Goal: Task Accomplishment & Management: Complete application form

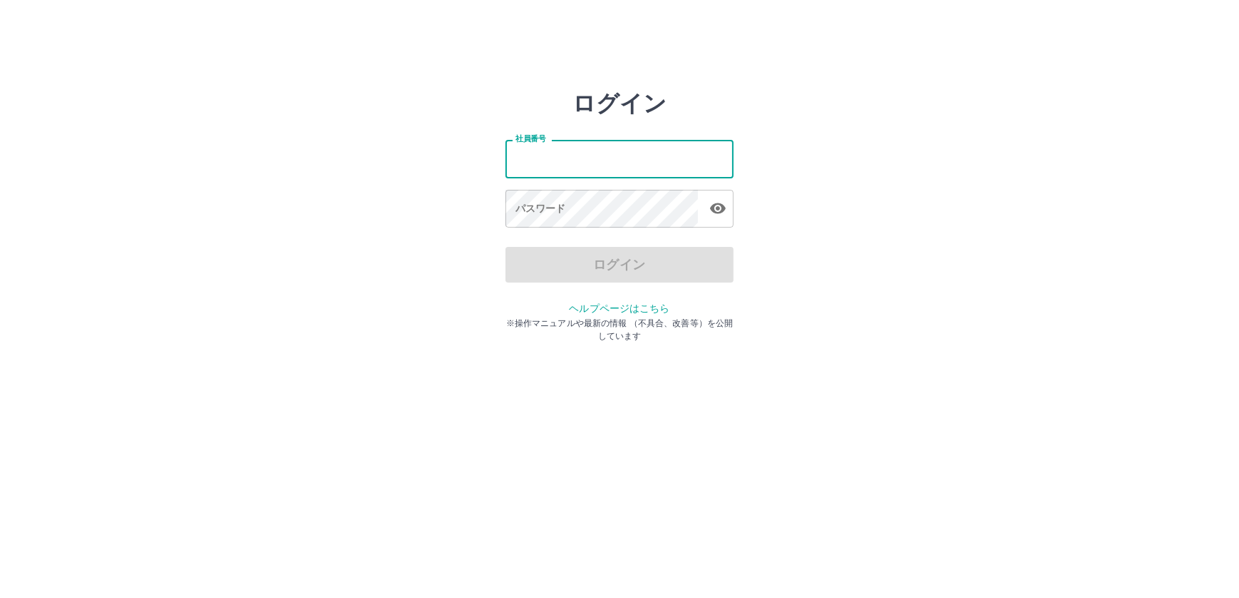
click at [576, 158] on input "社員番号" at bounding box center [620, 159] width 228 height 38
type input "*******"
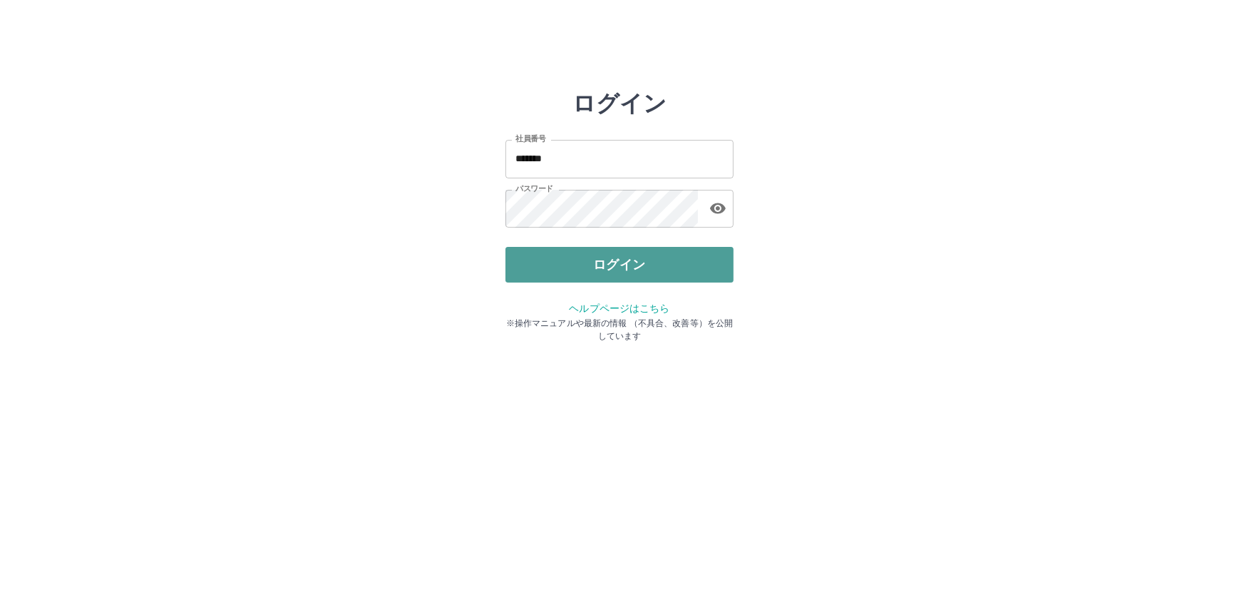
click at [610, 257] on button "ログイン" at bounding box center [620, 265] width 228 height 36
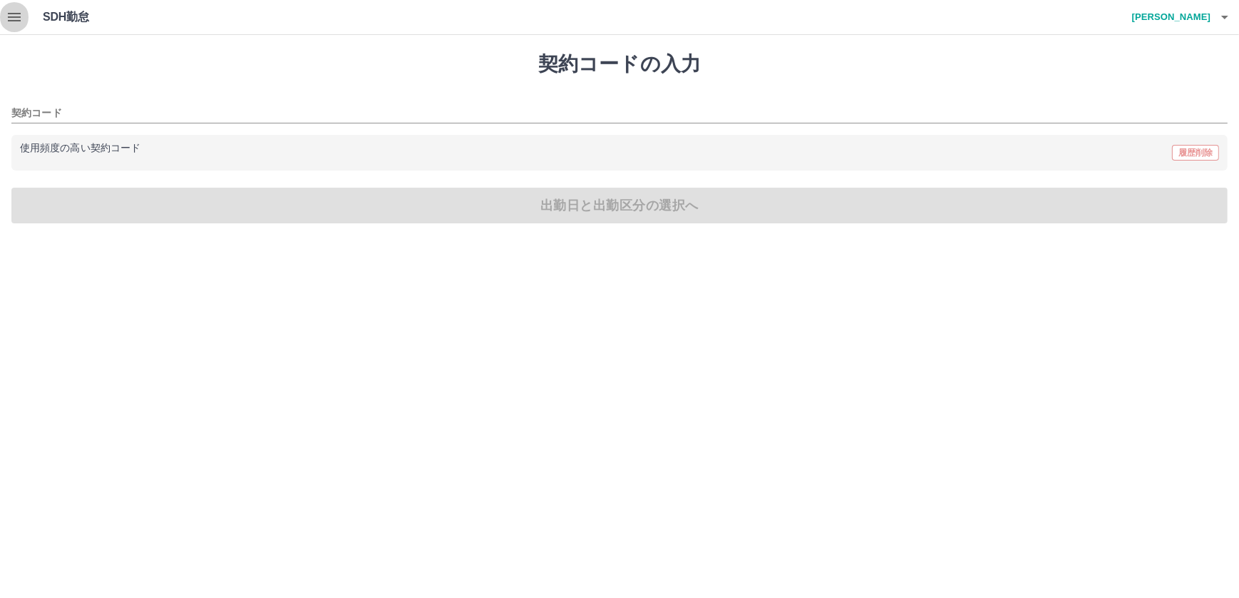
click at [14, 14] on icon "button" at bounding box center [14, 17] width 17 height 17
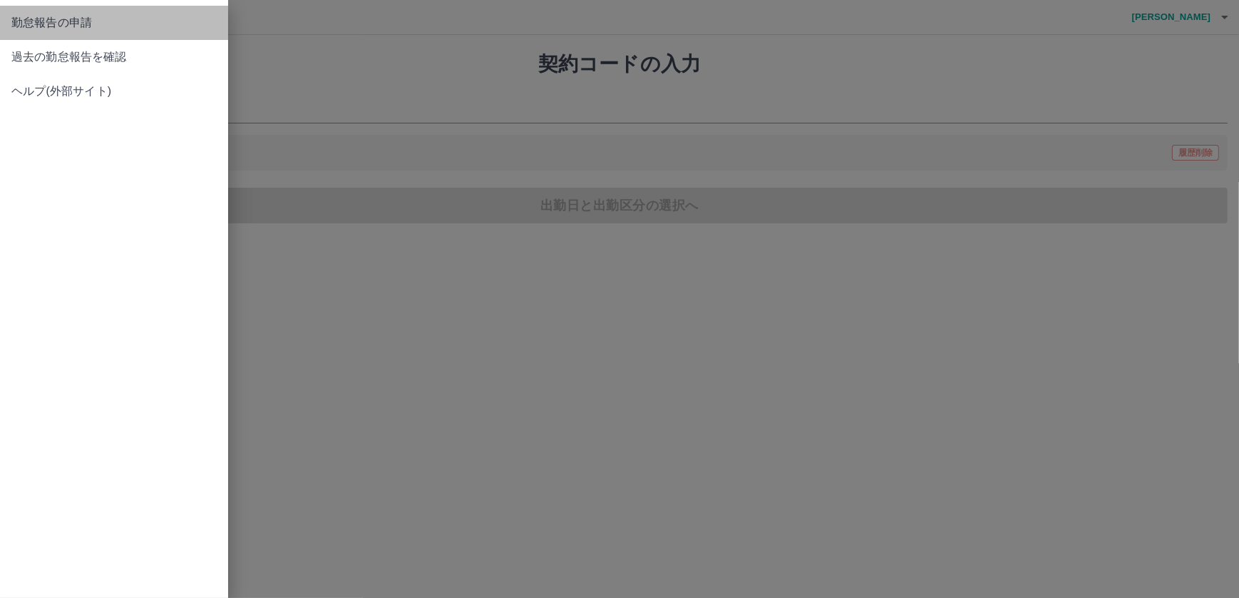
click at [52, 19] on span "勤怠報告の申請" at bounding box center [113, 22] width 205 height 17
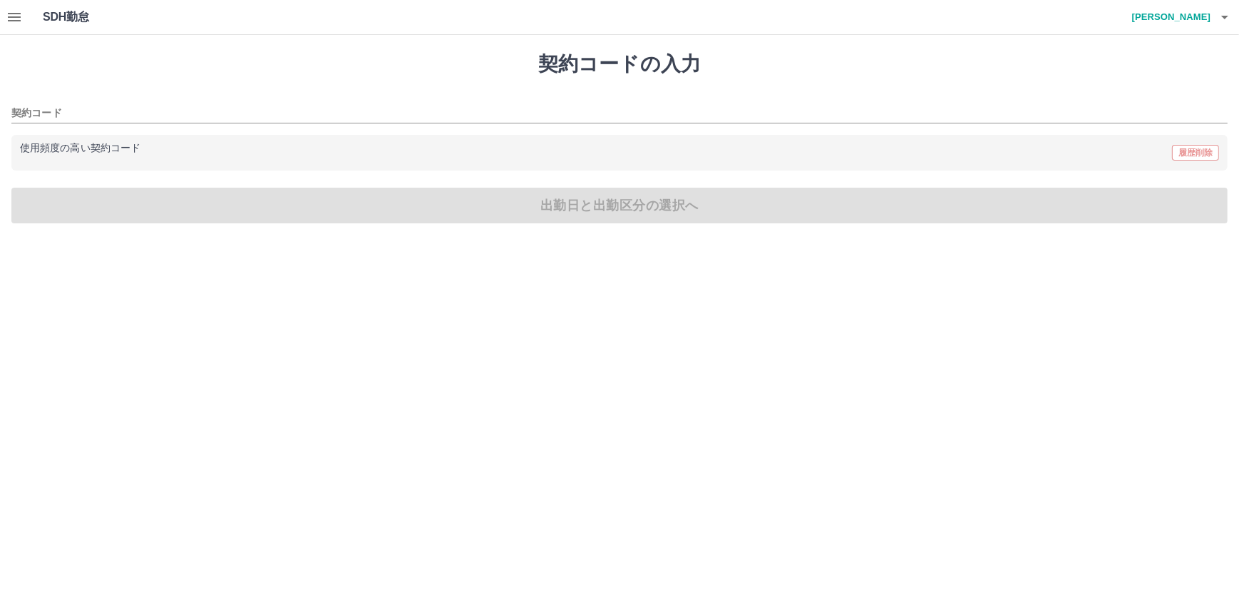
click at [16, 14] on icon "button" at bounding box center [14, 17] width 13 height 9
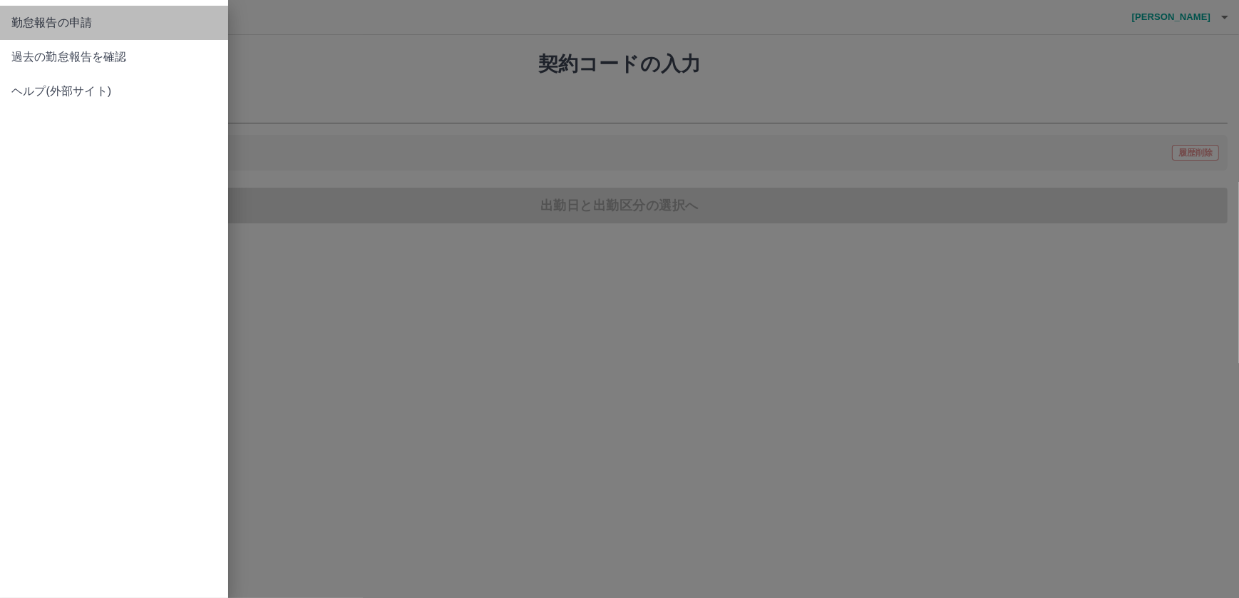
click at [52, 20] on span "勤怠報告の申請" at bounding box center [113, 22] width 205 height 17
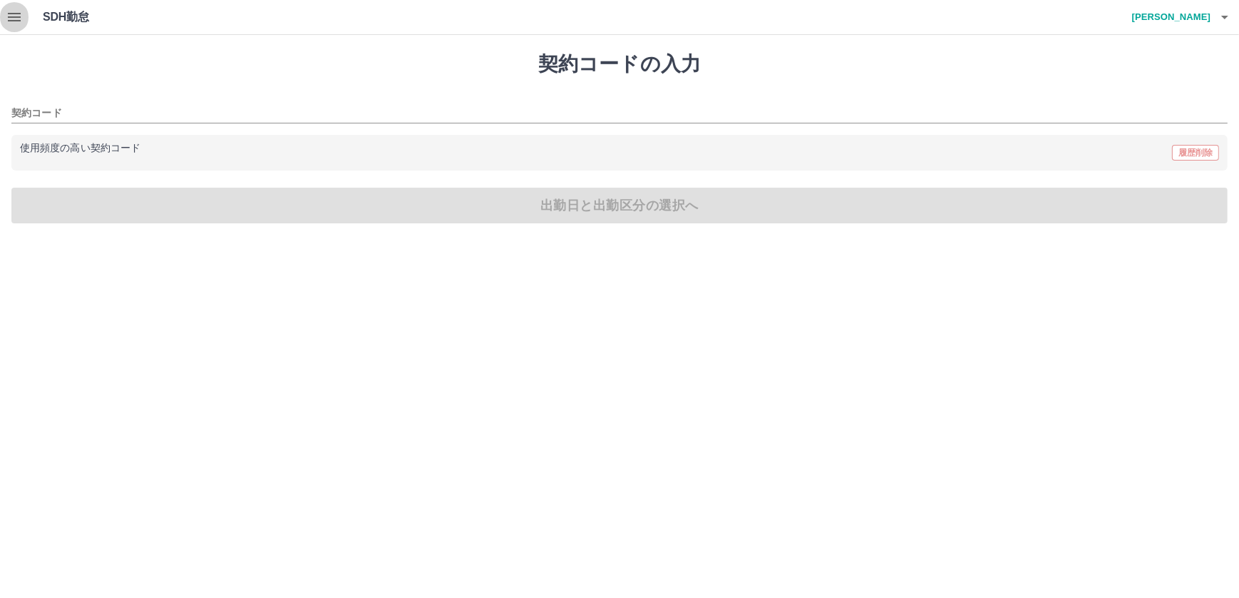
click at [8, 20] on icon "button" at bounding box center [14, 17] width 13 height 9
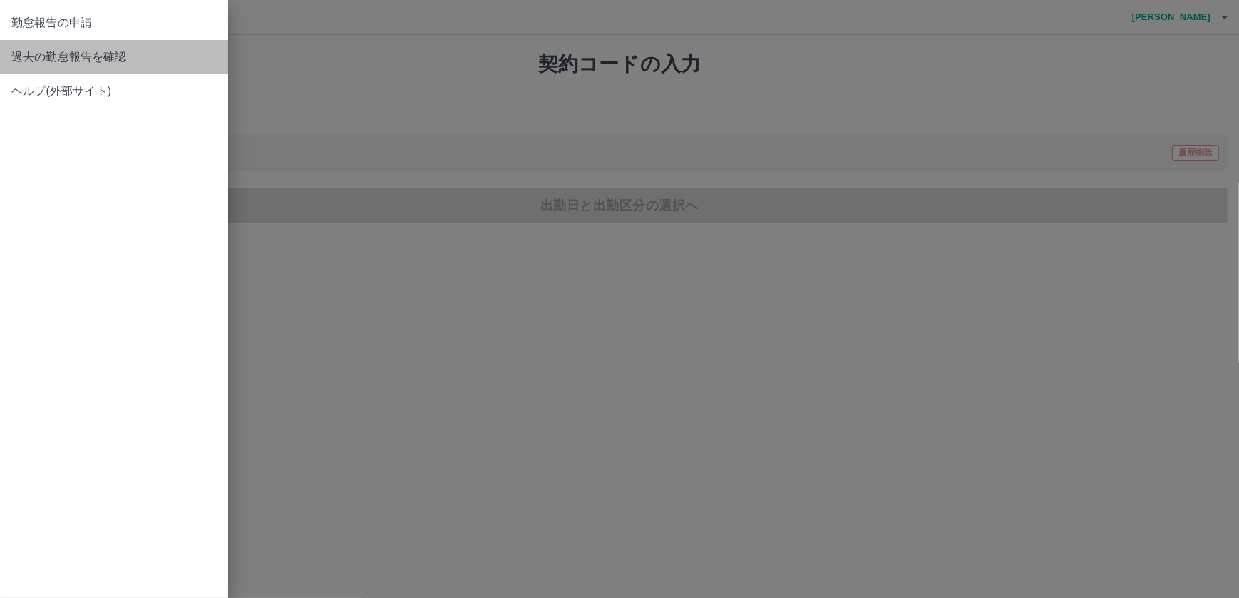
click at [64, 59] on span "過去の勤怠報告を確認" at bounding box center [113, 56] width 205 height 17
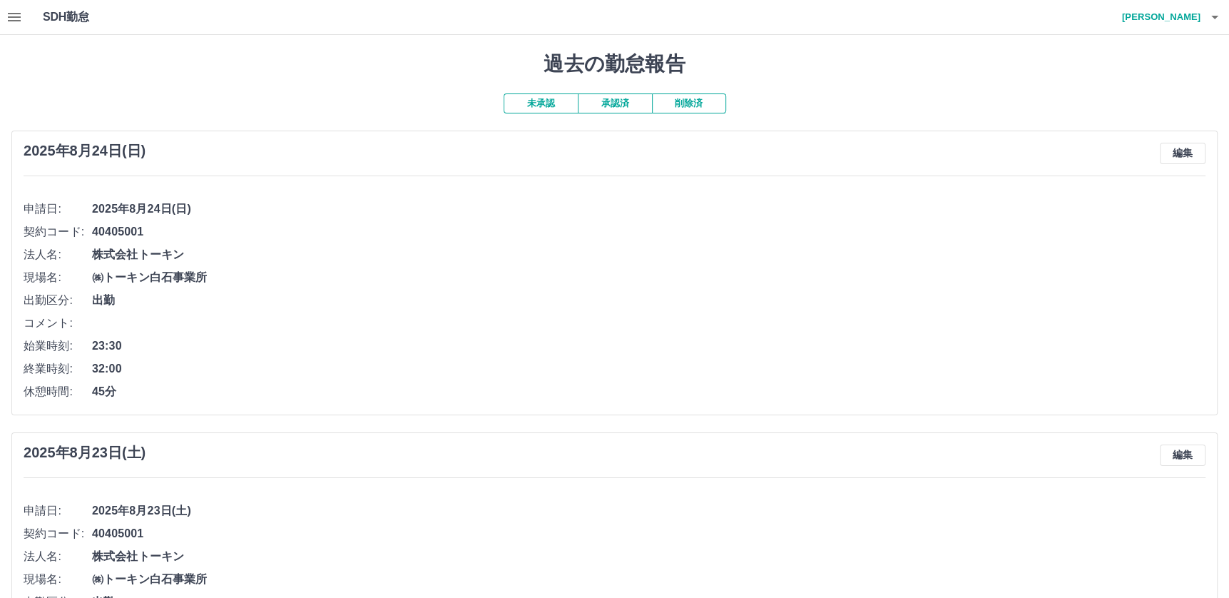
click at [532, 100] on button "未承認" at bounding box center [540, 103] width 74 height 20
click at [605, 99] on button "承認済" at bounding box center [615, 103] width 74 height 20
